Goal: Find specific page/section: Find specific page/section

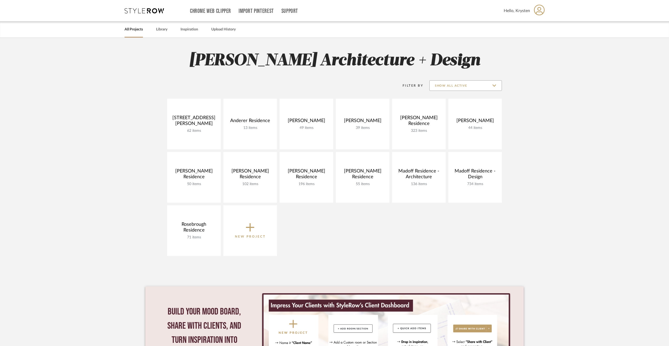
click at [469, 84] on input "Show All Active" at bounding box center [465, 85] width 73 height 11
click at [448, 122] on span "Archived" at bounding box center [466, 124] width 62 height 4
type input "Archived"
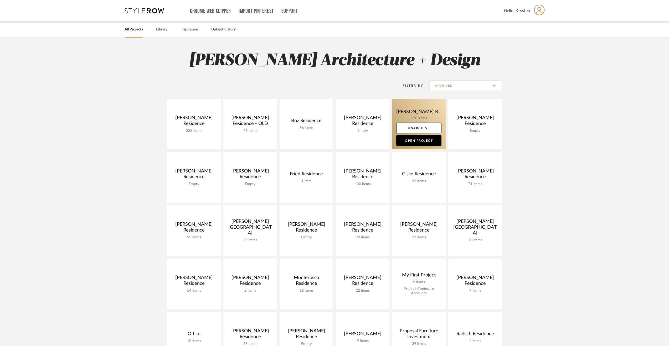
click at [401, 106] on link at bounding box center [419, 124] width 54 height 51
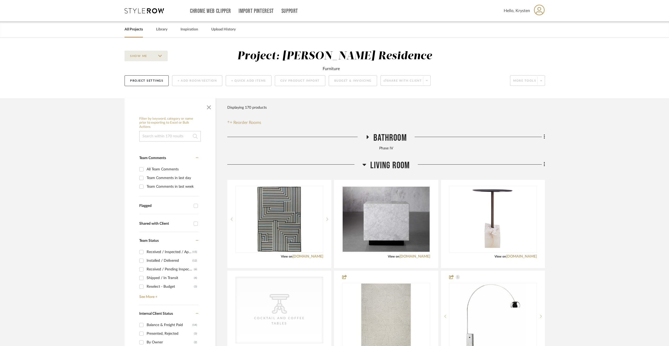
click at [387, 168] on span "Living Room" at bounding box center [389, 165] width 39 height 11
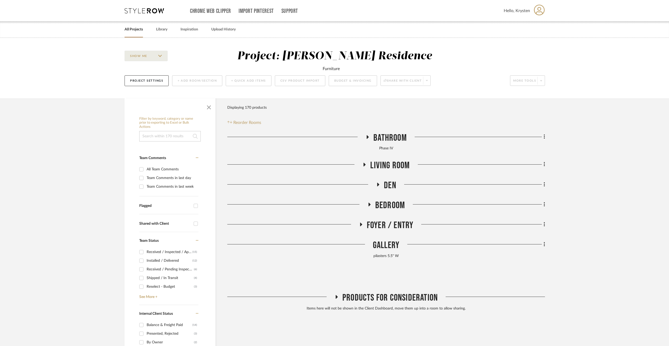
click at [393, 137] on span "Bathroom" at bounding box center [390, 137] width 33 height 11
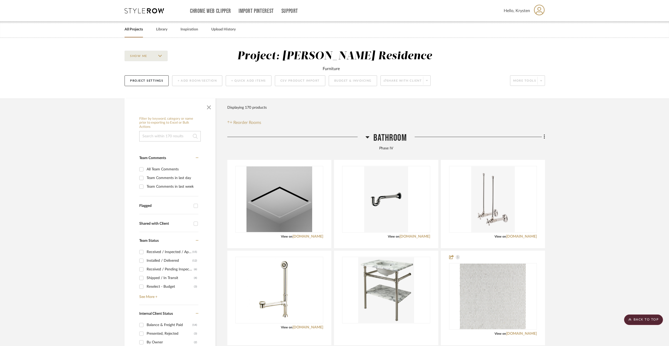
click at [399, 138] on span "Bathroom" at bounding box center [390, 137] width 33 height 11
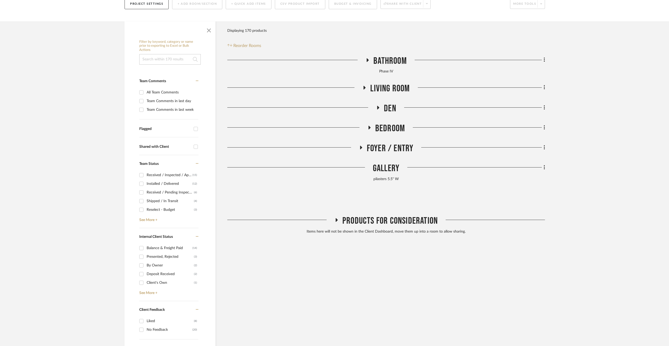
scroll to position [53, 0]
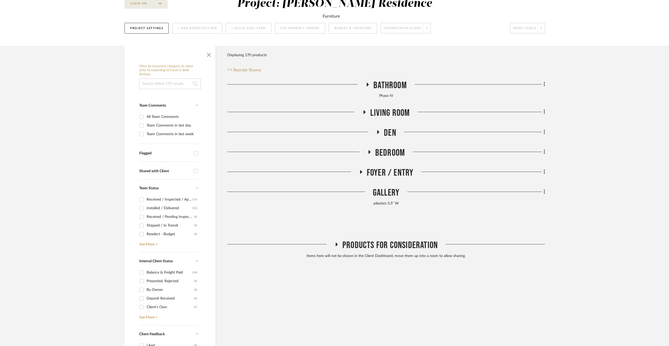
click at [387, 193] on div "Gallery" at bounding box center [386, 193] width 318 height 13
click at [388, 173] on span "Foyer / Entry" at bounding box center [390, 172] width 47 height 11
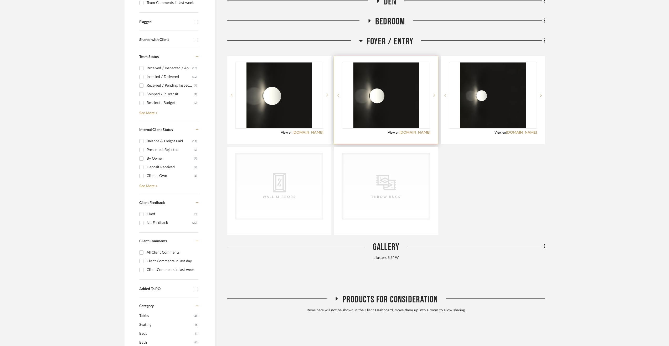
scroll to position [26, 0]
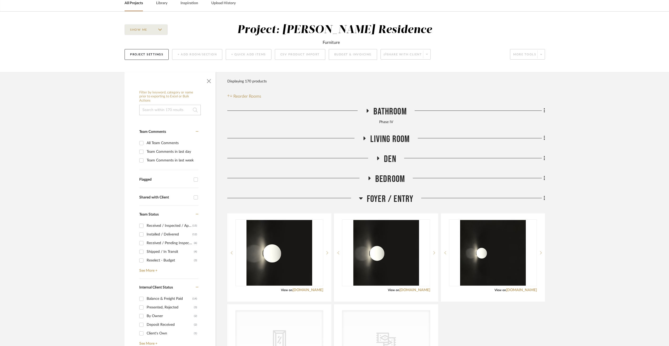
click at [397, 178] on span "Bedroom" at bounding box center [390, 179] width 30 height 11
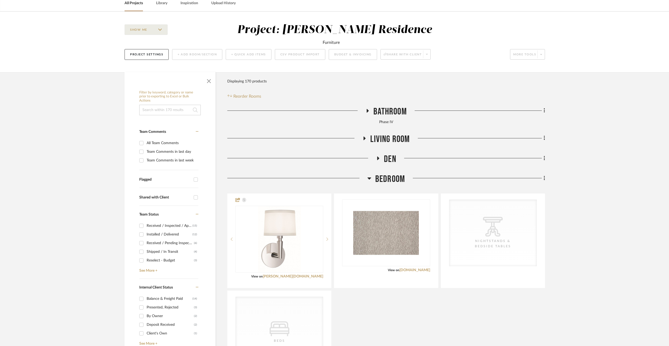
click at [396, 179] on span "Bedroom" at bounding box center [390, 179] width 30 height 11
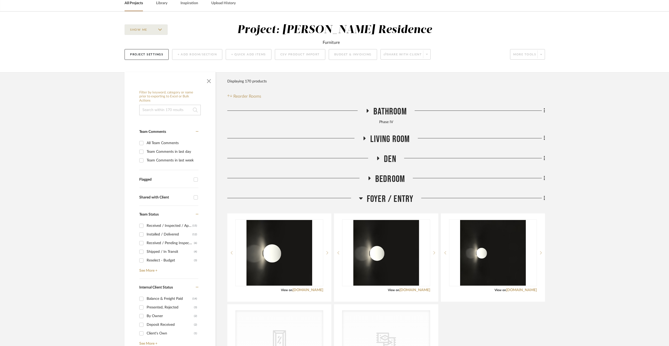
click at [395, 162] on div "Den" at bounding box center [386, 160] width 318 height 13
click at [394, 160] on span "Den" at bounding box center [390, 159] width 12 height 11
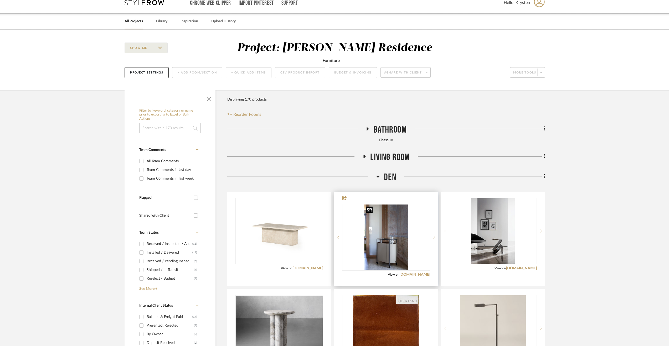
scroll to position [0, 0]
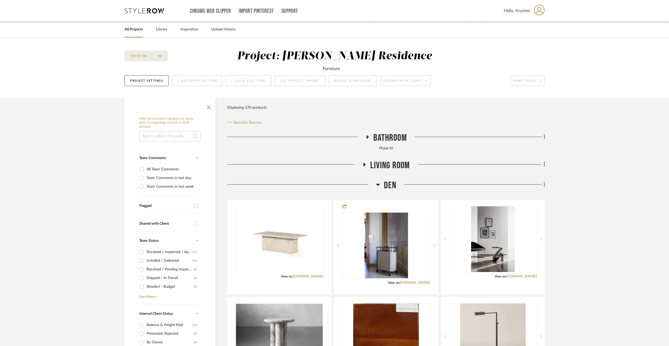
click at [389, 185] on span "Den" at bounding box center [390, 185] width 12 height 11
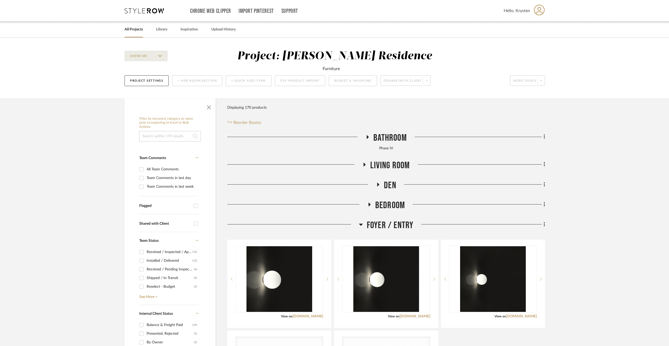
click at [387, 165] on span "Living Room" at bounding box center [389, 165] width 39 height 11
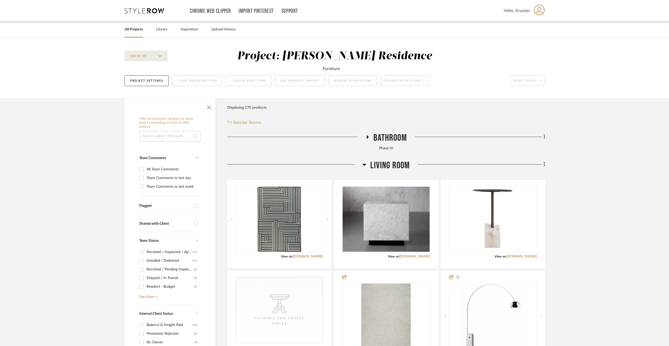
click at [387, 165] on span "Living Room" at bounding box center [389, 165] width 39 height 11
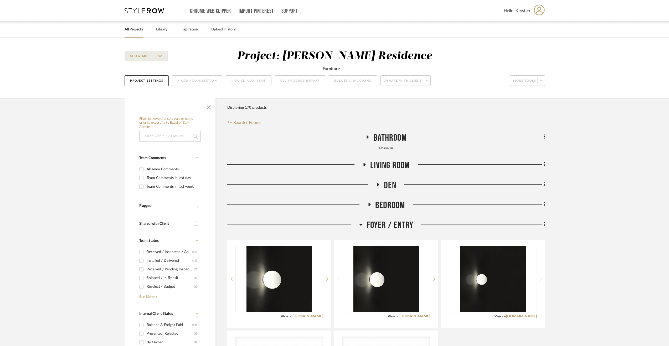
click at [393, 163] on span "Living Room" at bounding box center [389, 165] width 39 height 11
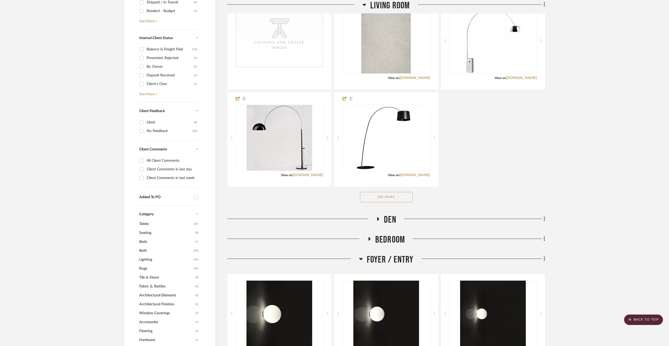
scroll to position [289, 0]
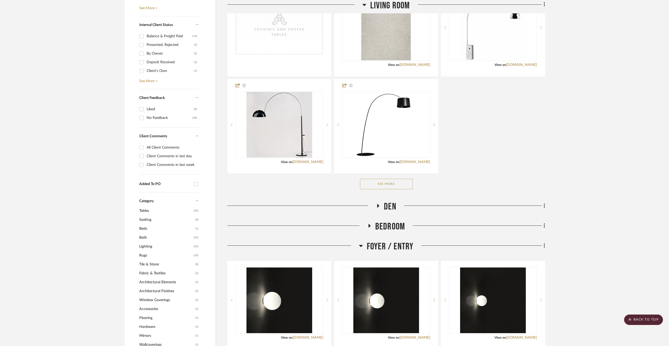
click at [393, 183] on button "See More" at bounding box center [386, 184] width 53 height 11
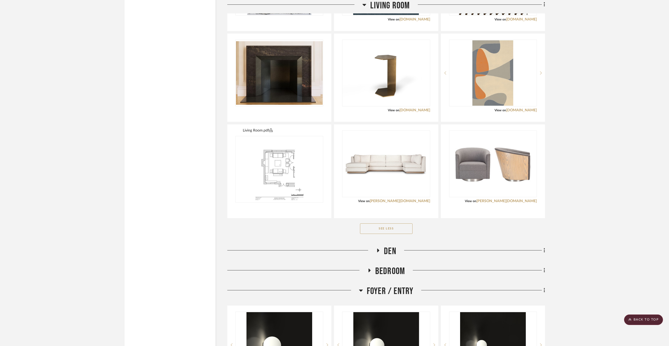
scroll to position [1288, 0]
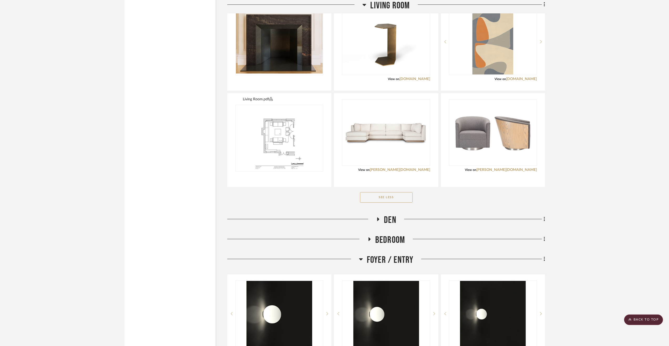
click at [390, 260] on span "Foyer / Entry" at bounding box center [390, 260] width 47 height 11
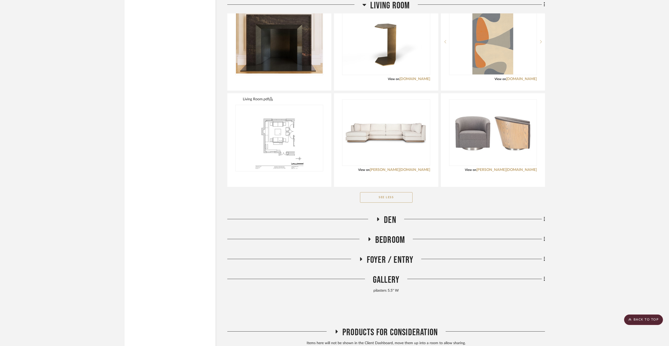
click at [390, 275] on div "Gallery" at bounding box center [386, 281] width 318 height 13
click at [384, 333] on span "Products For Consideration" at bounding box center [389, 332] width 95 height 11
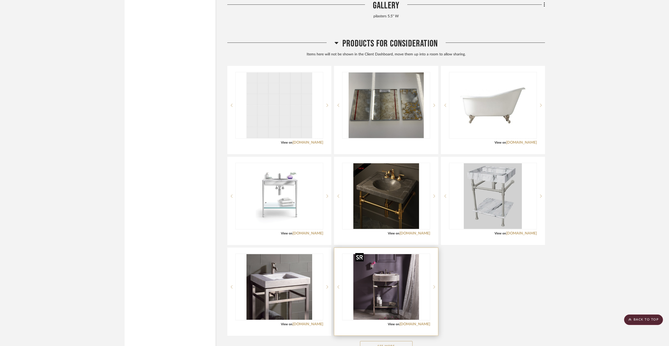
scroll to position [1620, 0]
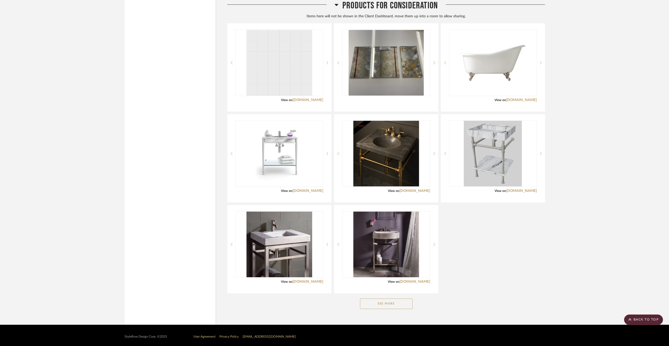
click at [402, 302] on button "See More" at bounding box center [386, 304] width 53 height 11
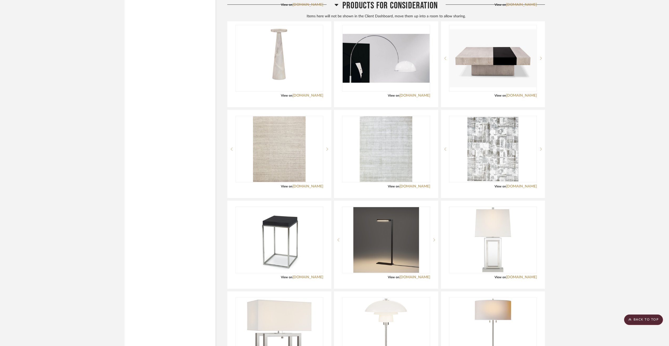
scroll to position [2860, 0]
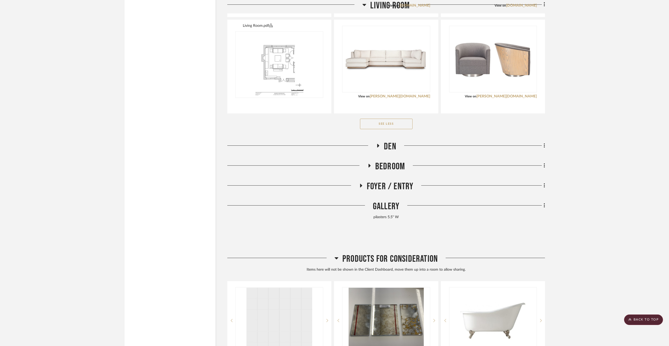
click at [374, 257] on span "Products For Consideration" at bounding box center [389, 259] width 95 height 11
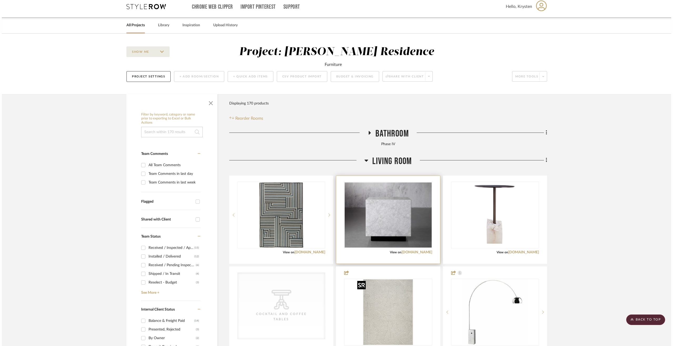
scroll to position [0, 0]
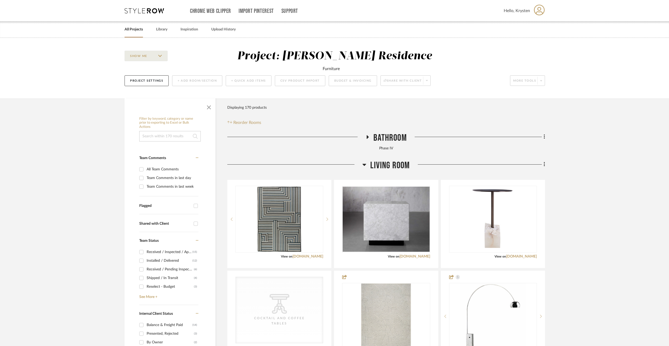
drag, startPoint x: 131, startPoint y: 30, endPoint x: 129, endPoint y: 39, distance: 8.8
click at [131, 30] on link "All Projects" at bounding box center [134, 29] width 18 height 7
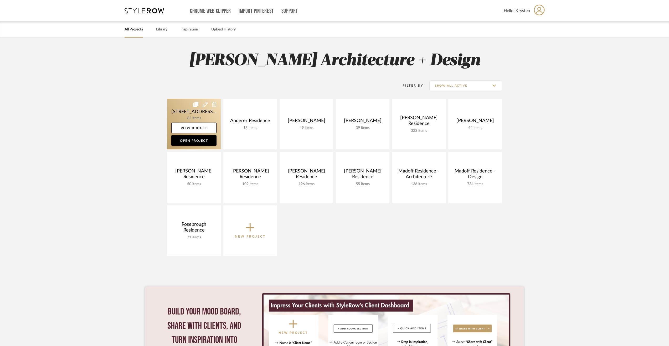
click at [186, 106] on link at bounding box center [194, 124] width 54 height 51
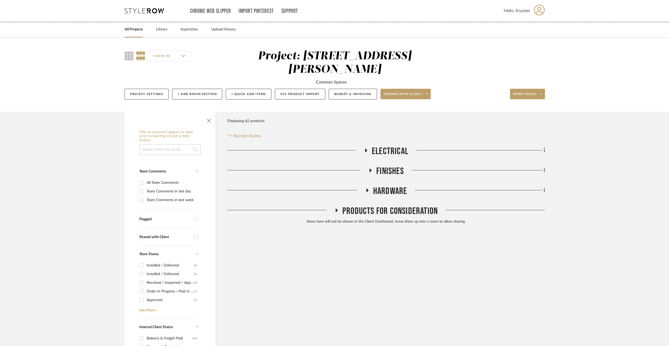
click at [387, 166] on span "Finishes" at bounding box center [390, 171] width 28 height 11
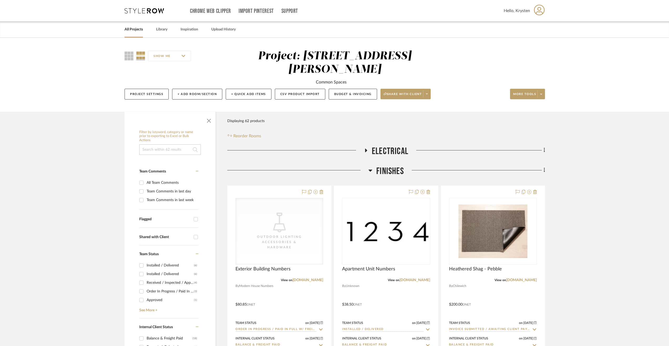
click at [388, 146] on span "Electrical" at bounding box center [390, 151] width 37 height 11
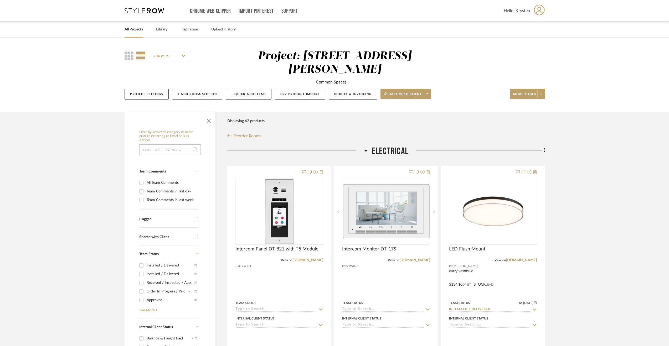
click at [383, 146] on span "Electrical" at bounding box center [390, 151] width 37 height 11
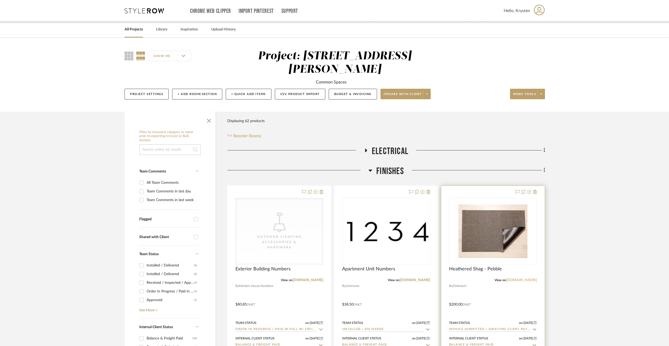
click at [520, 279] on link "[DOMAIN_NAME]" at bounding box center [521, 281] width 31 height 4
click at [507, 284] on div at bounding box center [493, 301] width 104 height 230
